Goal: Find specific page/section: Find specific page/section

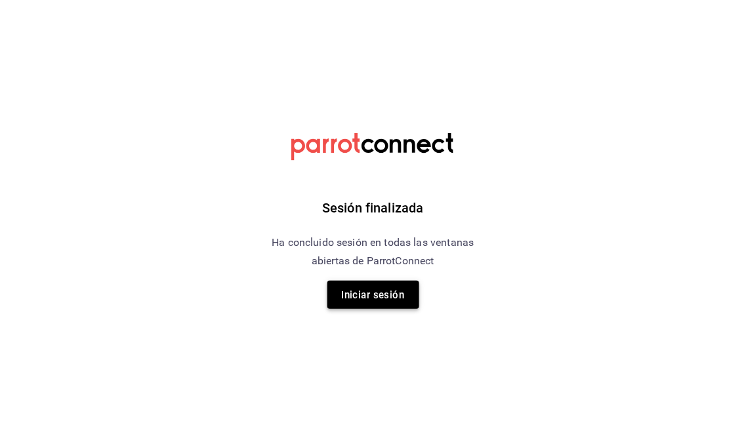
click at [389, 286] on font "Iniciar sesión" at bounding box center [373, 295] width 63 height 18
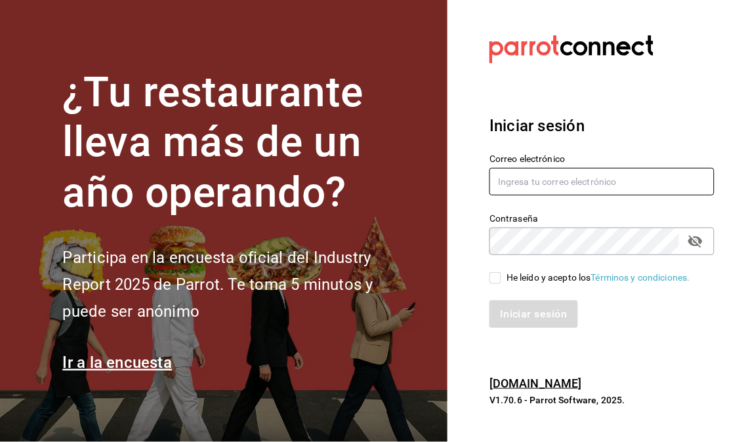
type input "dimastockade@gmail.com"
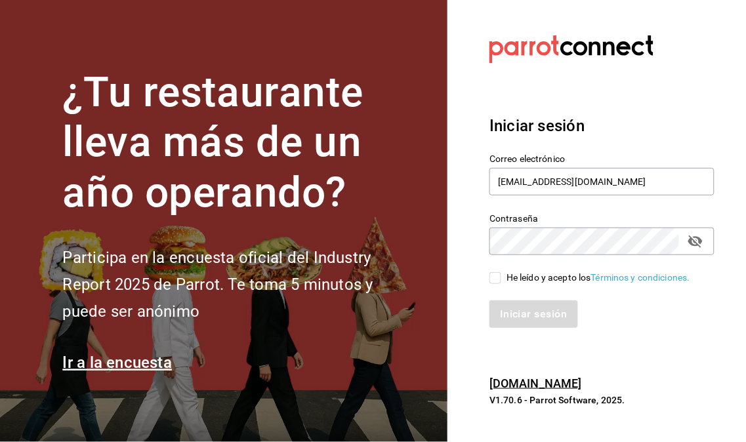
click at [499, 279] on input "He leído y acepto los Términos y condiciones." at bounding box center [495, 278] width 12 height 12
checkbox input "true"
click at [513, 309] on font "Iniciar sesión" at bounding box center [533, 314] width 67 height 12
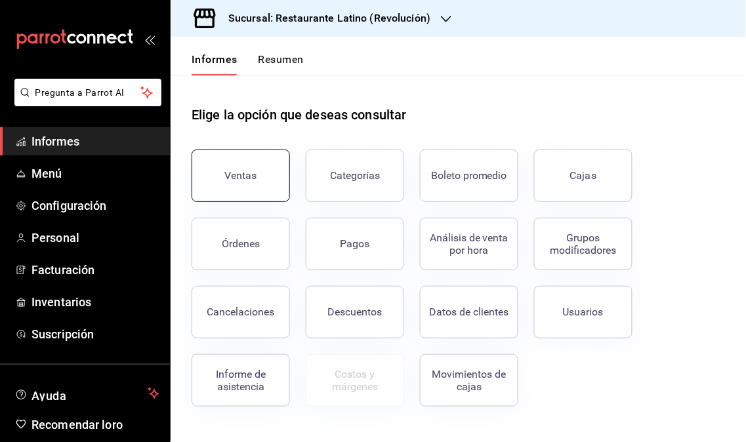
click at [199, 182] on button "Ventas" at bounding box center [240, 176] width 98 height 52
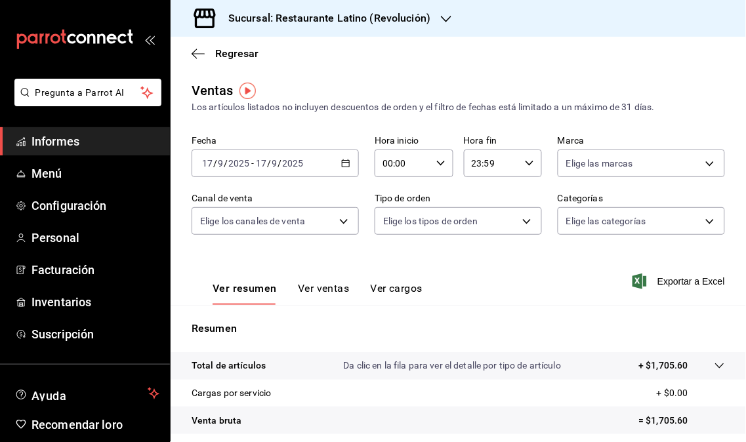
click at [429, 21] on div "Sucursal: Restaurante Latino (Revolución)" at bounding box center [318, 18] width 275 height 37
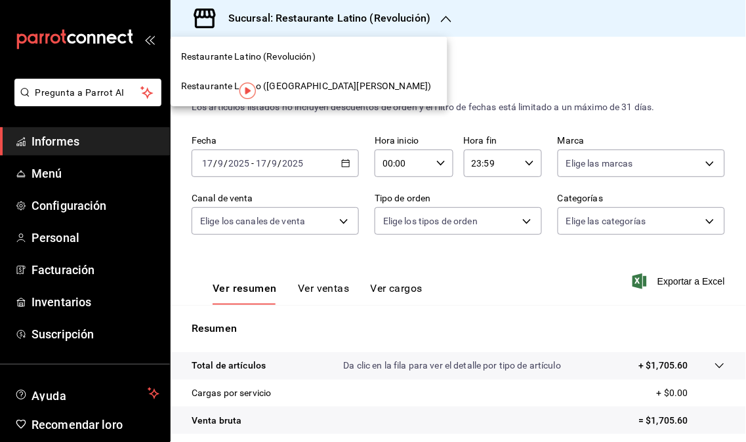
click at [312, 87] on font "Restaurante Latino ([GEOGRAPHIC_DATA][PERSON_NAME])" at bounding box center [306, 86] width 250 height 10
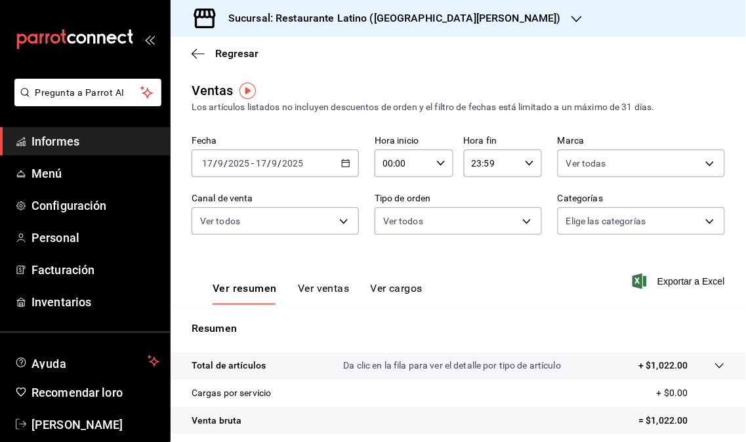
click at [470, 29] on div "Sucursal: Restaurante Latino ([GEOGRAPHIC_DATA][PERSON_NAME])" at bounding box center [384, 18] width 406 height 37
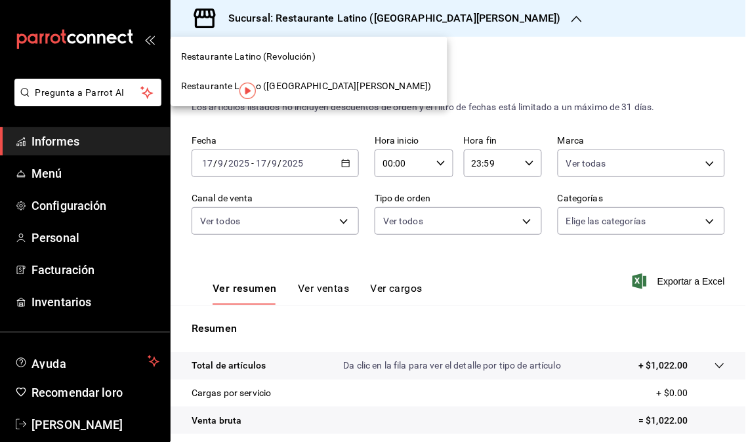
click at [287, 62] on span "Restaurante Latino (Revolución)" at bounding box center [248, 57] width 134 height 14
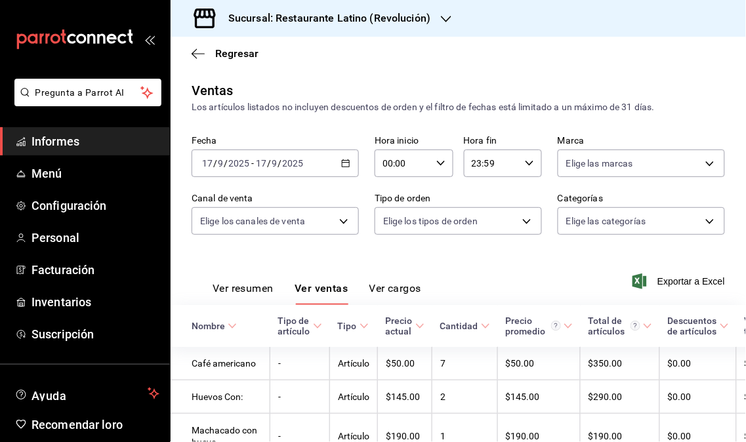
click at [73, 135] on font "Informes" at bounding box center [55, 141] width 48 height 14
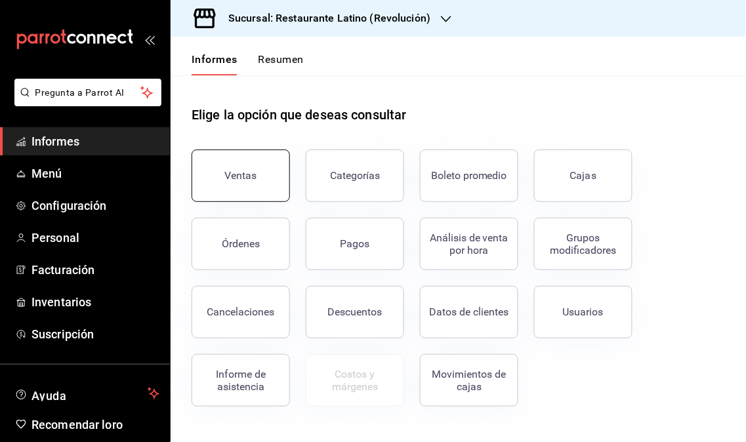
click at [230, 168] on button "Ventas" at bounding box center [240, 176] width 98 height 52
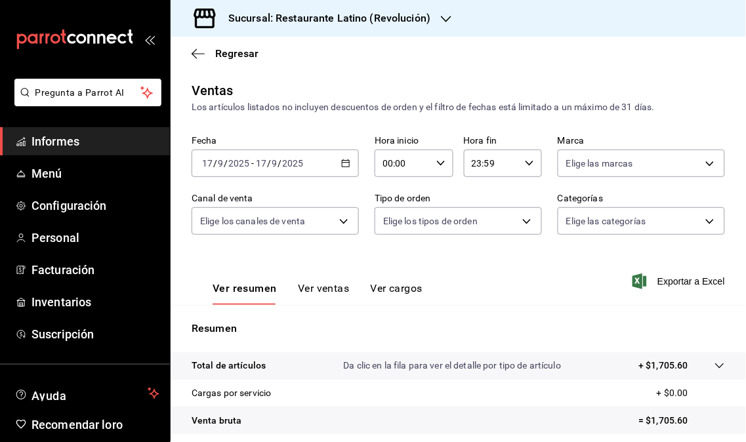
click at [430, 21] on div "Sucursal: Restaurante Latino (Revolución)" at bounding box center [318, 18] width 275 height 37
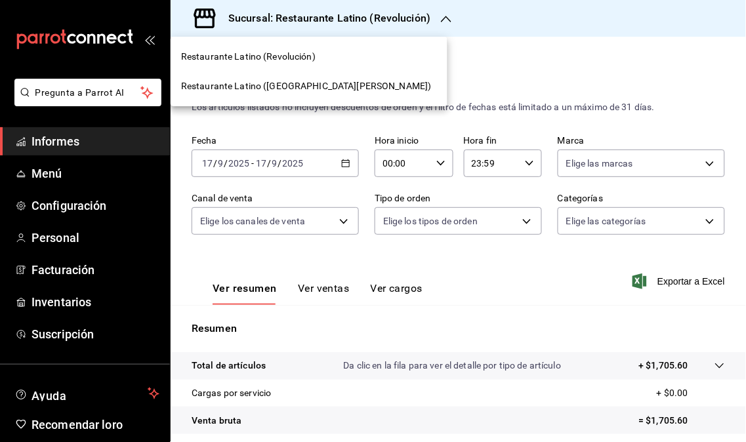
click at [300, 95] on div "Restaurante Latino ([GEOGRAPHIC_DATA][PERSON_NAME])" at bounding box center [308, 86] width 277 height 30
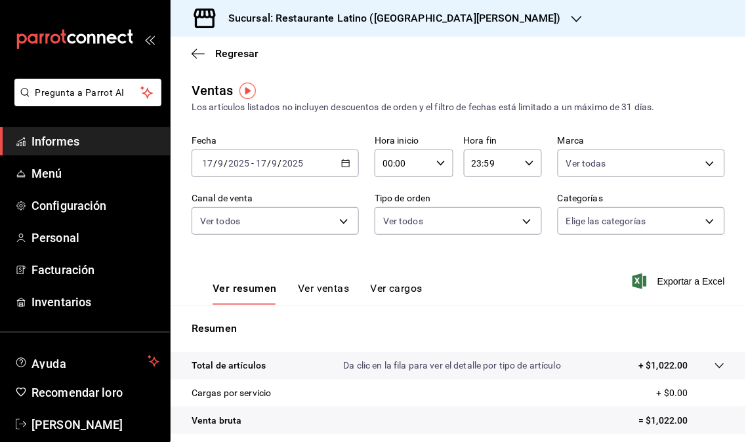
click at [342, 163] on \(Stroke\) "button" at bounding box center [345, 162] width 7 height 1
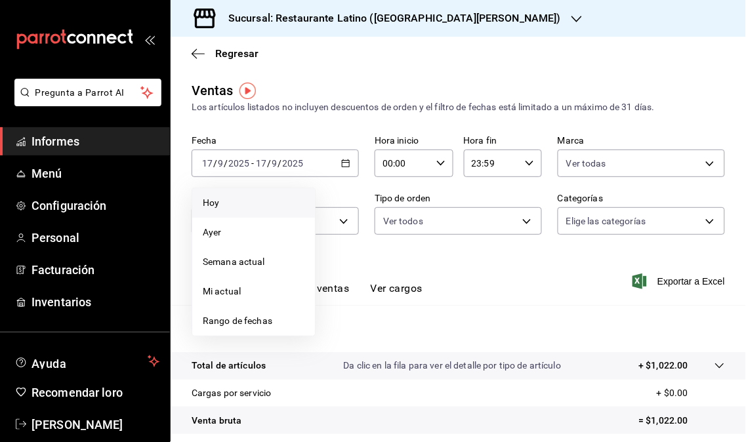
click at [251, 203] on span "Hoy" at bounding box center [254, 203] width 102 height 14
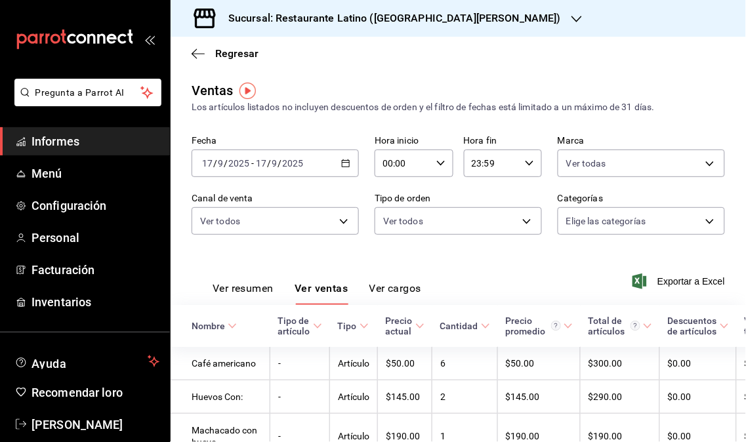
click at [50, 148] on span "Informes" at bounding box center [95, 141] width 128 height 18
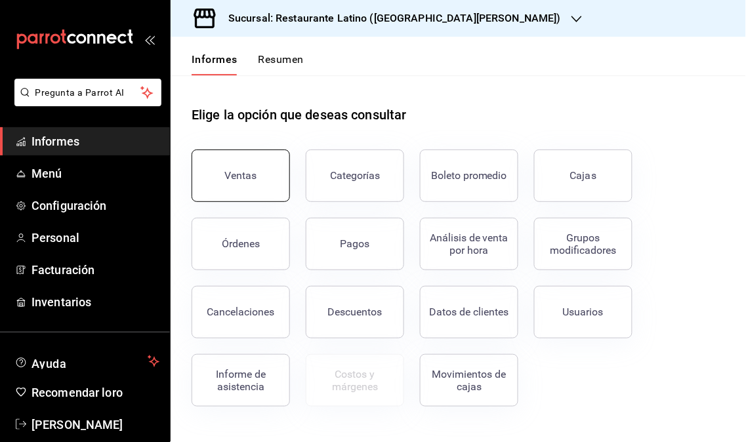
click at [274, 184] on button "Ventas" at bounding box center [240, 176] width 98 height 52
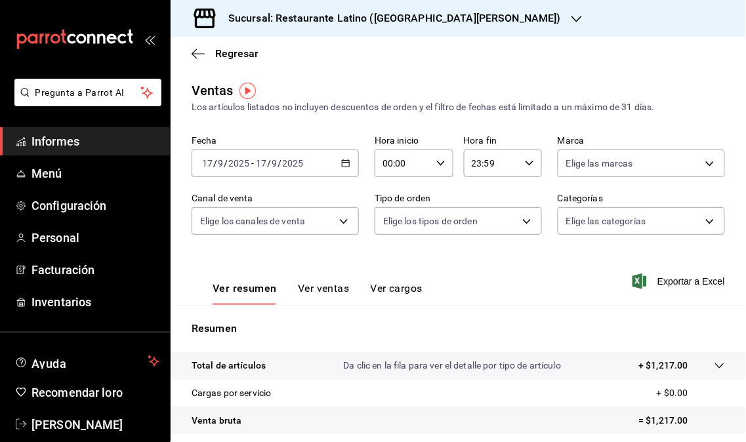
click at [458, 22] on font "Sucursal: Restaurante Latino ([GEOGRAPHIC_DATA][PERSON_NAME])" at bounding box center [394, 18] width 332 height 12
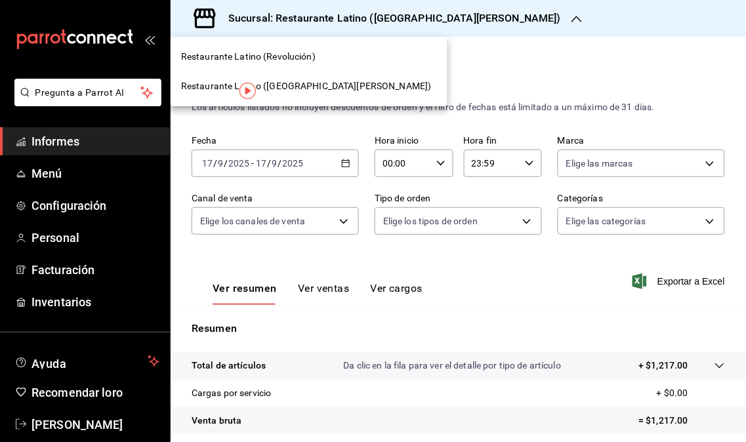
click at [283, 66] on div "Restaurante Latino (Revolución)" at bounding box center [308, 57] width 277 height 30
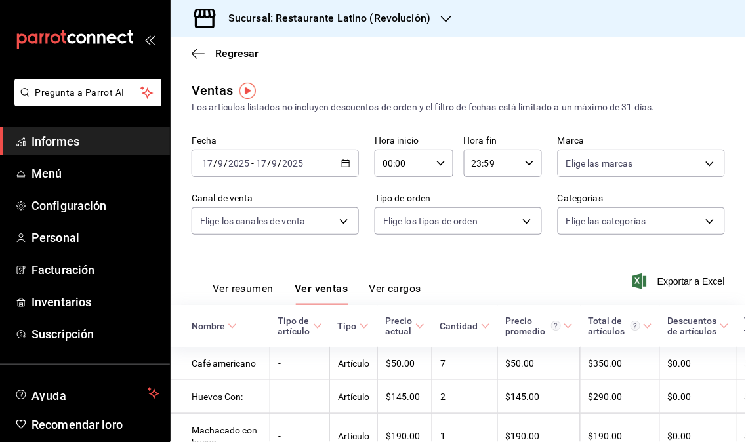
drag, startPoint x: 64, startPoint y: 143, endPoint x: 106, endPoint y: 150, distance: 43.1
click at [64, 143] on font "Informes" at bounding box center [55, 141] width 48 height 14
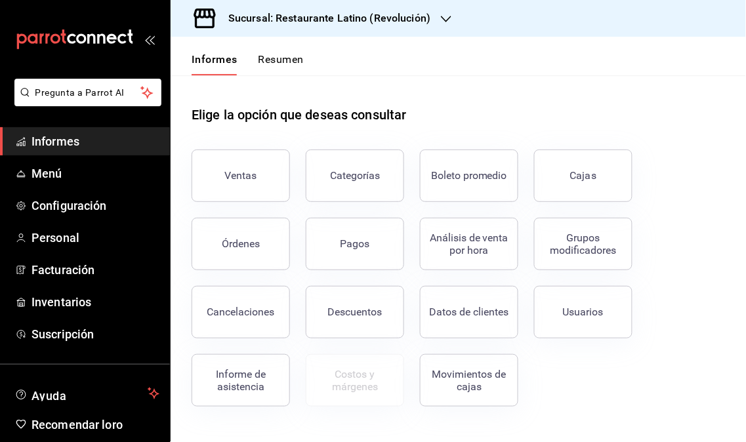
click at [230, 203] on div "Órdenes" at bounding box center [233, 236] width 114 height 68
click at [221, 193] on button "Ventas" at bounding box center [240, 176] width 98 height 52
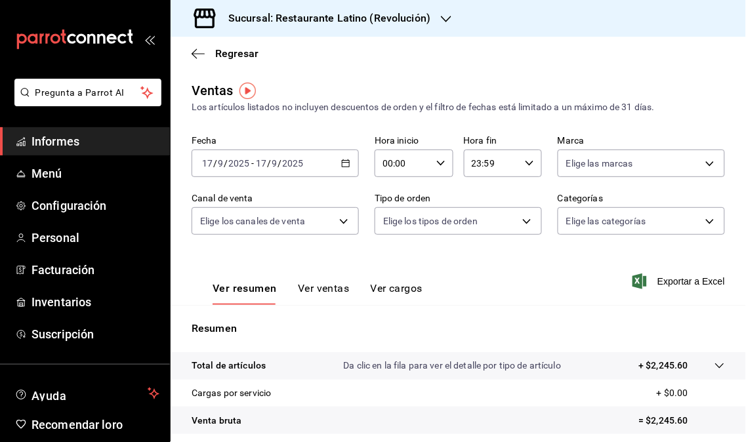
click at [433, 30] on div "Sucursal: Restaurante Latino (Revolución)" at bounding box center [318, 18] width 275 height 37
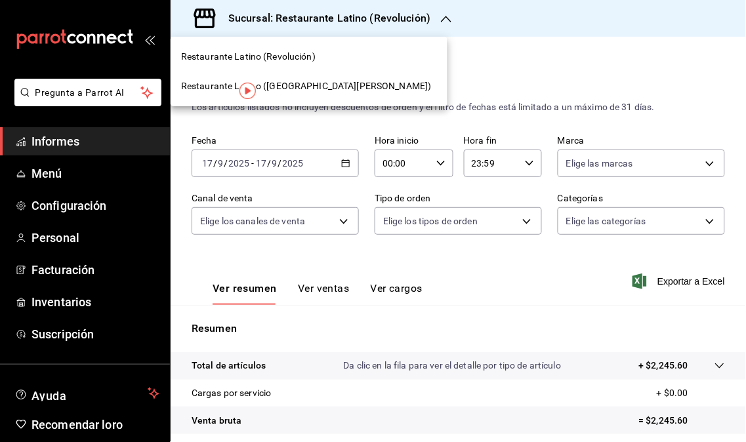
click at [307, 90] on font "Restaurante Latino ([GEOGRAPHIC_DATA][PERSON_NAME])" at bounding box center [306, 86] width 250 height 10
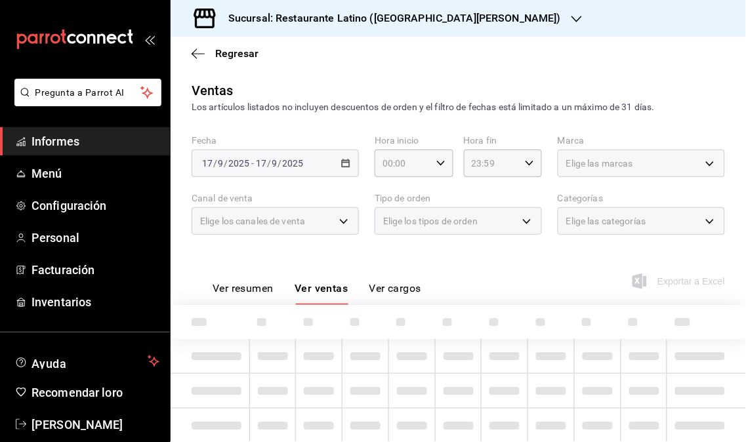
click at [69, 139] on font "Informes" at bounding box center [55, 141] width 48 height 14
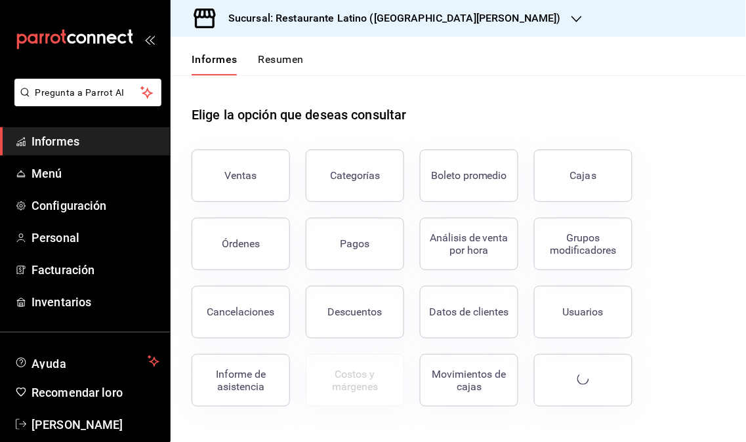
click at [47, 148] on span "Informes" at bounding box center [95, 141] width 128 height 18
click at [234, 184] on button "Ventas" at bounding box center [240, 176] width 98 height 52
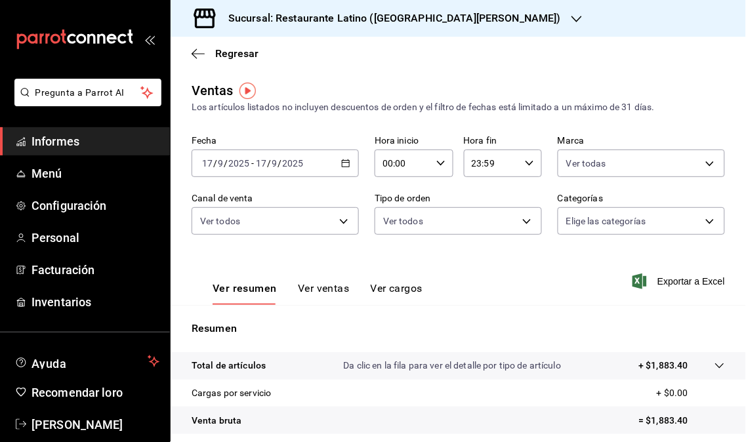
click at [466, 16] on font "Sucursal: Restaurante Latino ([GEOGRAPHIC_DATA][PERSON_NAME])" at bounding box center [394, 18] width 332 height 12
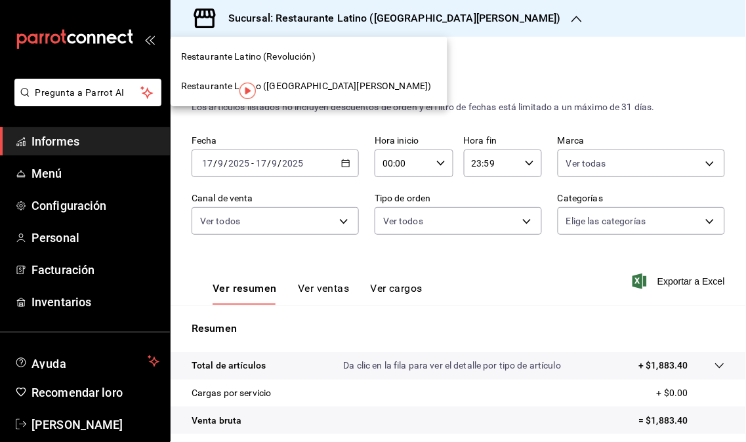
click at [307, 58] on font "Restaurante Latino (Revolución)" at bounding box center [248, 56] width 134 height 10
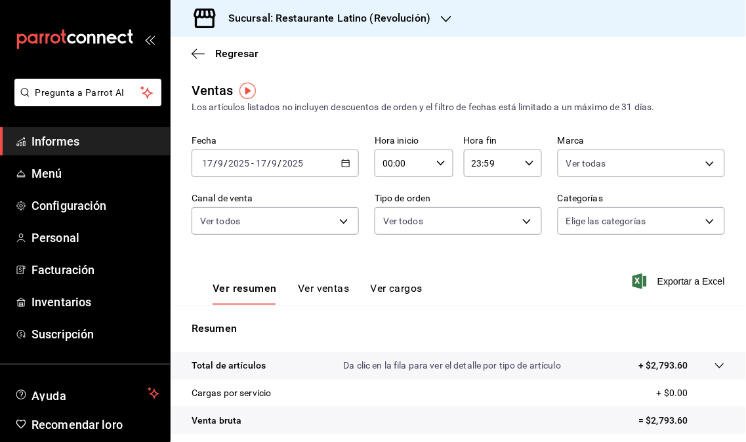
click at [447, 18] on icon "button" at bounding box center [446, 19] width 10 height 10
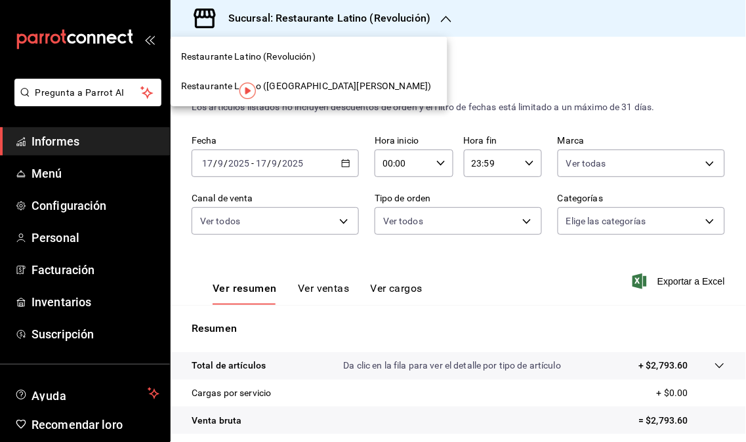
click at [308, 84] on font "Restaurante Latino ([GEOGRAPHIC_DATA][PERSON_NAME])" at bounding box center [306, 86] width 250 height 10
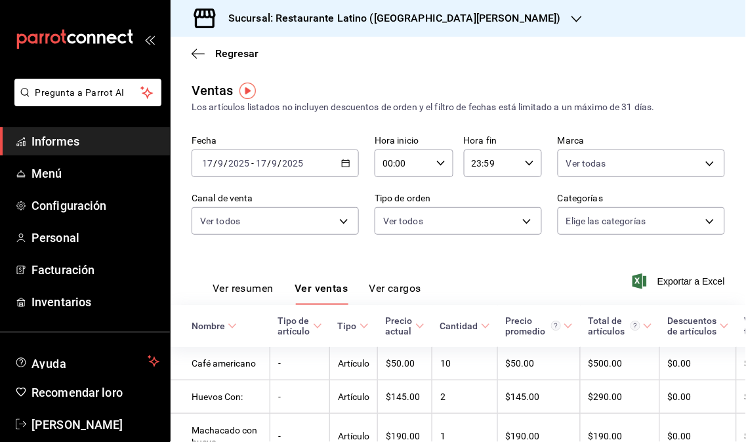
click at [52, 140] on font "Informes" at bounding box center [55, 141] width 48 height 14
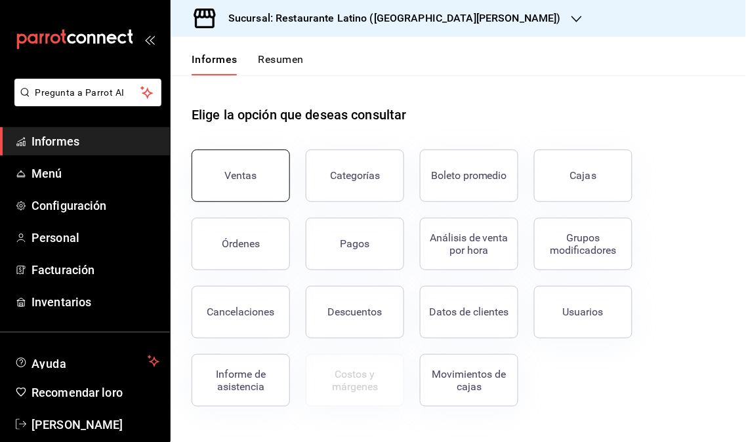
click at [231, 184] on button "Ventas" at bounding box center [240, 176] width 98 height 52
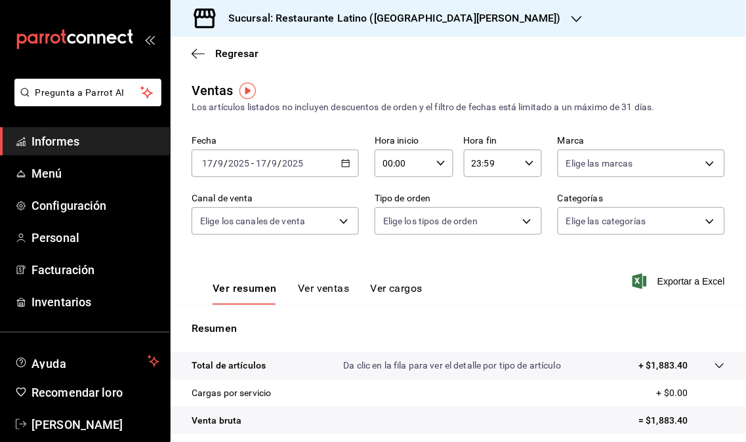
click at [456, 22] on font "Sucursal: Restaurante Latino ([GEOGRAPHIC_DATA][PERSON_NAME])" at bounding box center [394, 18] width 332 height 12
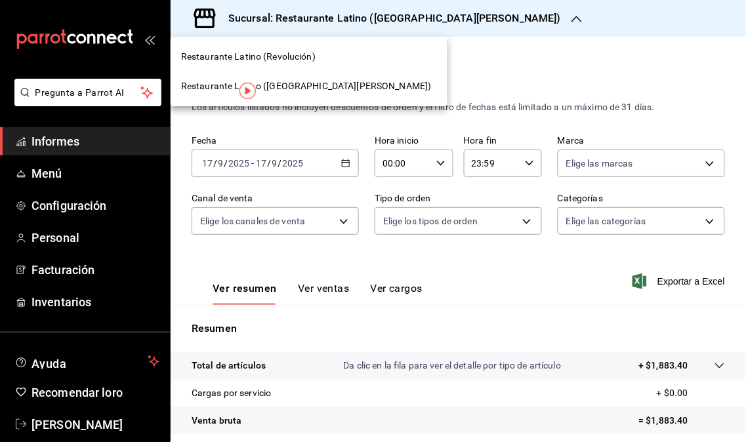
click at [302, 62] on span "Restaurante Latino (Revolución)" at bounding box center [248, 57] width 134 height 14
